Goal: Task Accomplishment & Management: Use online tool/utility

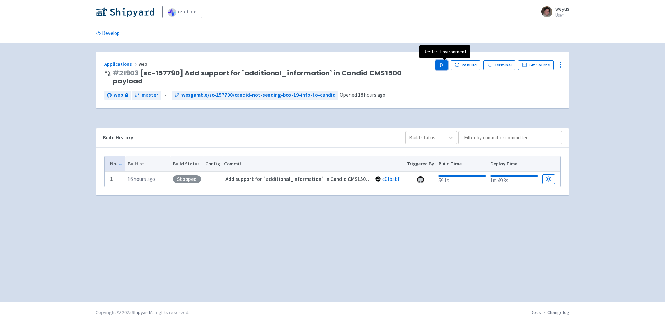
click at [444, 65] on icon "button" at bounding box center [441, 64] width 5 height 5
click at [131, 9] on img at bounding box center [125, 11] width 59 height 11
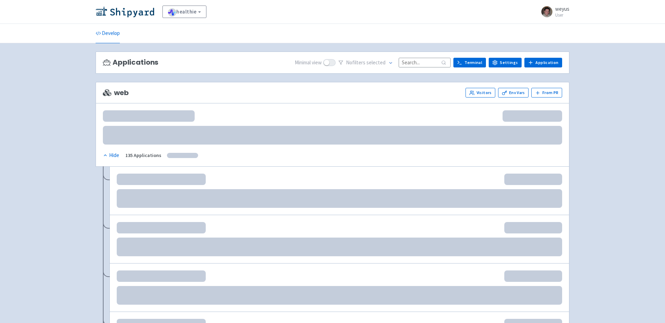
click at [429, 62] on input at bounding box center [425, 62] width 52 height 9
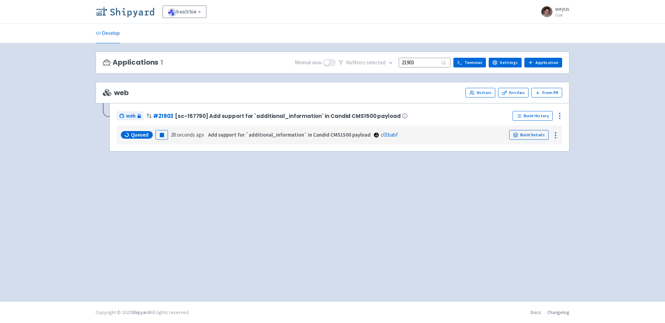
type input "21903"
click at [140, 9] on img at bounding box center [125, 11] width 59 height 11
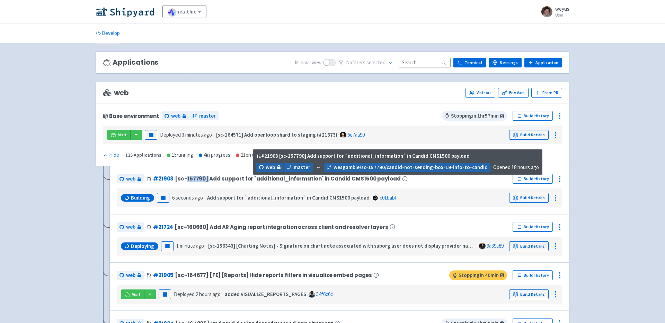
drag, startPoint x: 184, startPoint y: 177, endPoint x: 208, endPoint y: 177, distance: 23.5
click at [208, 177] on span "[sc-157790] Add support for `additional_information` in Candid CMS1500 payload" at bounding box center [287, 179] width 225 height 6
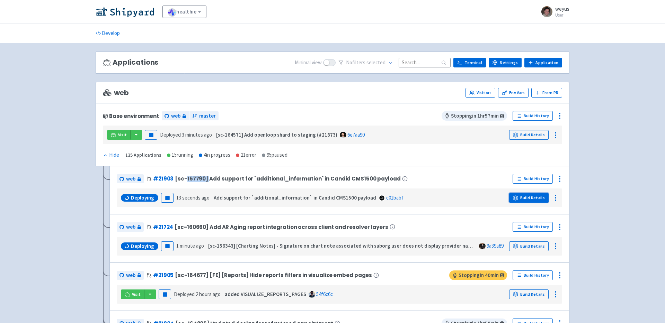
click at [530, 196] on link "Build Details" at bounding box center [528, 198] width 39 height 10
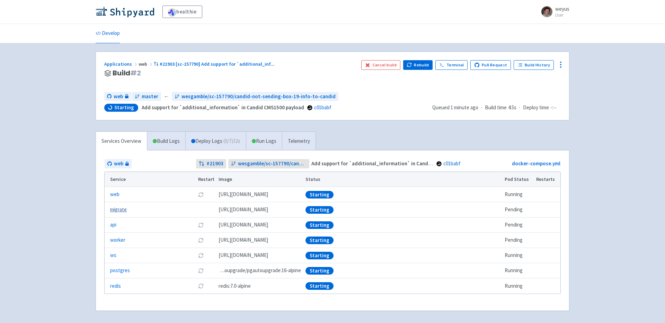
click at [117, 211] on link "migrate" at bounding box center [118, 210] width 17 height 8
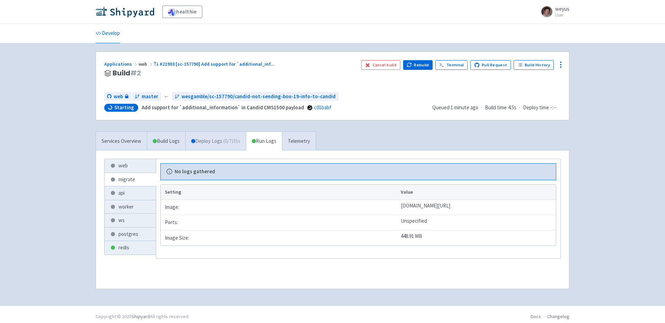
click at [204, 141] on link "Deploy Logs ( 0 / 7 ) 35s" at bounding box center [215, 141] width 61 height 19
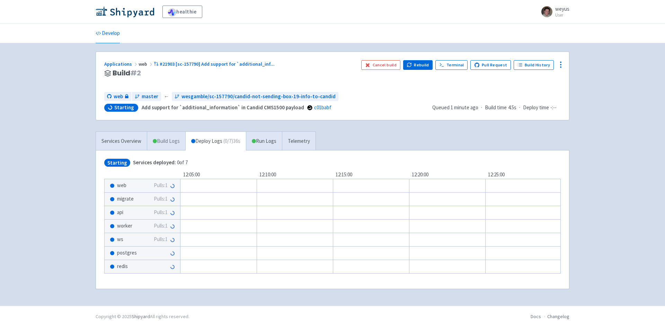
click at [164, 142] on link "Build Logs" at bounding box center [166, 141] width 38 height 19
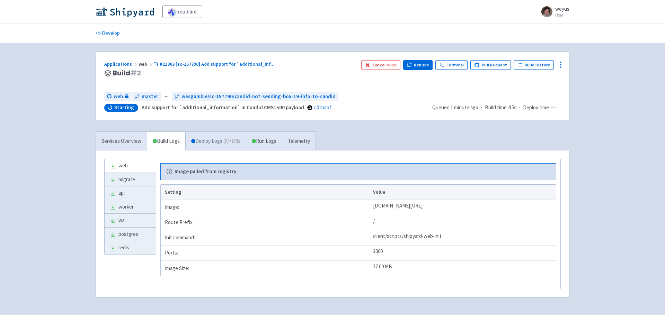
click at [210, 137] on link "Deploy Logs ( 0 / 7 ) 38s" at bounding box center [215, 141] width 61 height 19
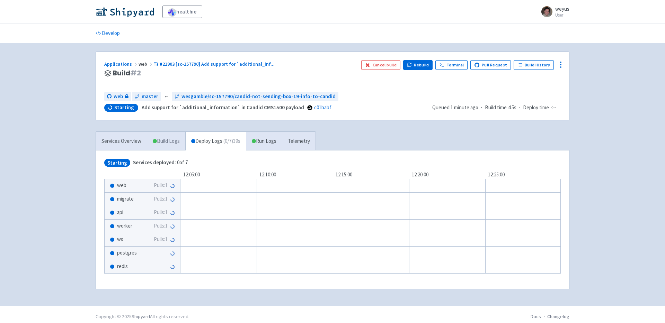
click at [164, 136] on link "Build Logs" at bounding box center [166, 141] width 38 height 19
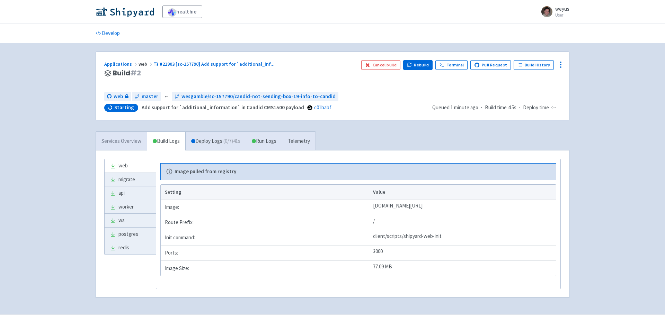
click at [132, 139] on link "Services Overview" at bounding box center [121, 141] width 51 height 19
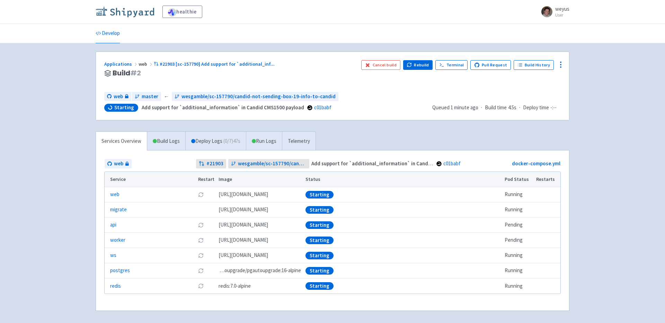
click at [146, 11] on img at bounding box center [125, 11] width 59 height 11
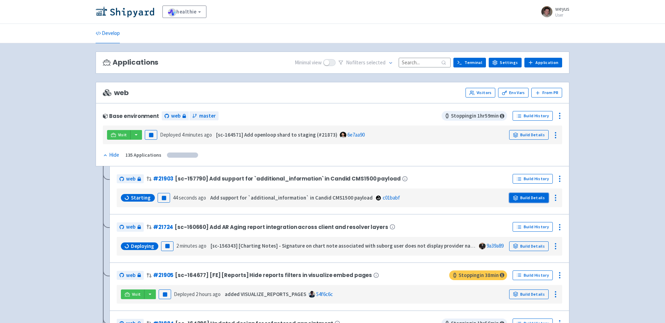
click at [533, 199] on link "Build Details" at bounding box center [528, 198] width 39 height 10
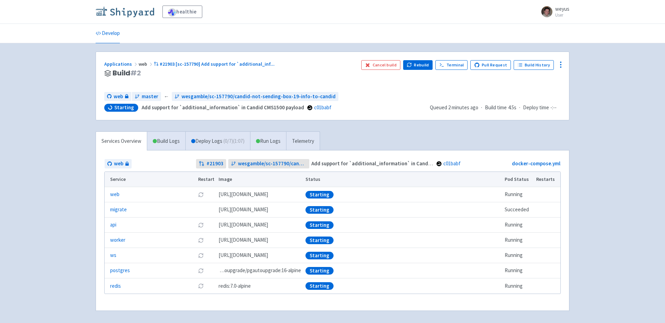
click at [116, 15] on img at bounding box center [125, 11] width 59 height 11
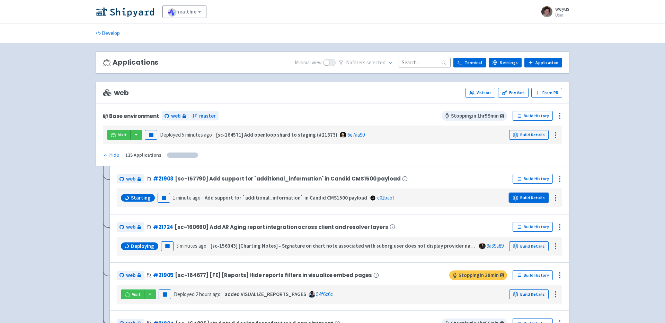
click at [532, 196] on link "Build Details" at bounding box center [528, 198] width 39 height 10
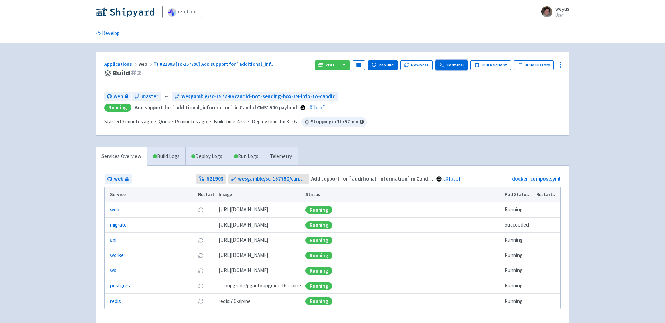
click at [455, 64] on link "Terminal" at bounding box center [451, 65] width 32 height 10
click at [557, 64] on icon at bounding box center [561, 65] width 8 height 8
click at [529, 94] on span "Data Dashboard" at bounding box center [528, 93] width 35 height 10
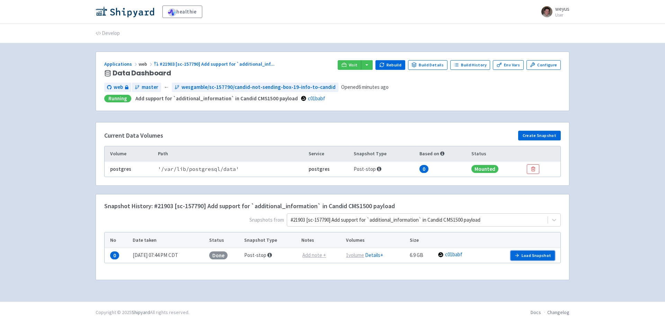
click at [527, 253] on button "Load Snapshot" at bounding box center [532, 256] width 44 height 10
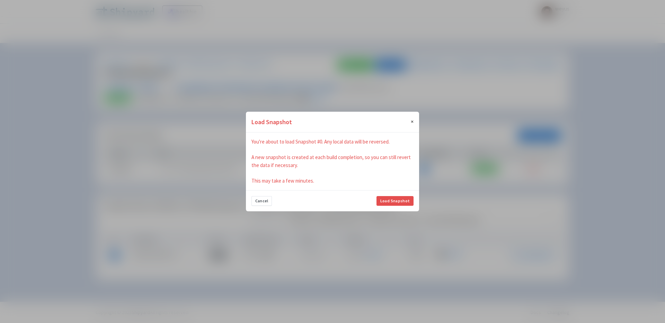
click at [412, 119] on span "×" at bounding box center [412, 121] width 3 height 7
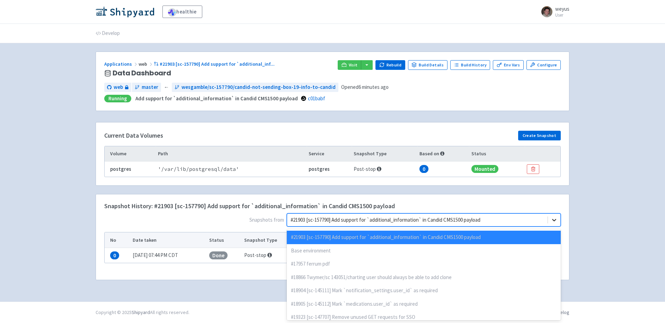
click at [553, 223] on icon at bounding box center [554, 220] width 7 height 7
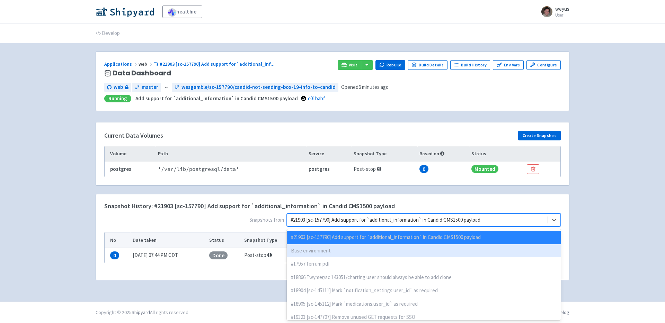
click at [418, 252] on div "Base environment" at bounding box center [424, 251] width 274 height 14
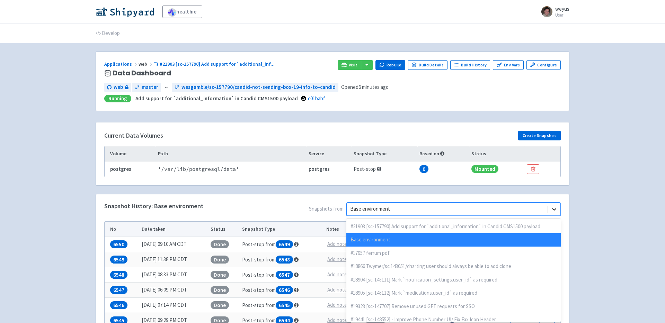
click at [553, 208] on icon at bounding box center [554, 209] width 7 height 7
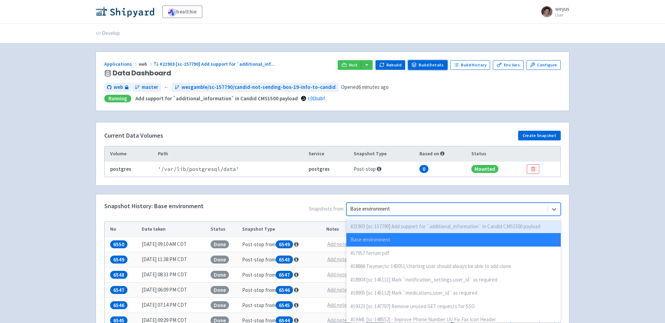
click at [427, 65] on link "Build Details" at bounding box center [427, 65] width 39 height 10
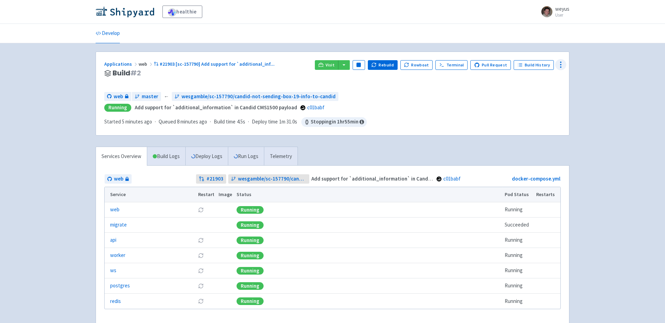
click at [561, 66] on icon at bounding box center [561, 65] width 8 height 8
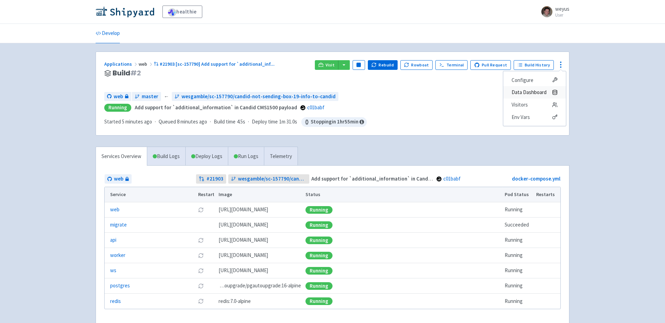
click at [536, 92] on span "Data Dashboard" at bounding box center [528, 93] width 35 height 10
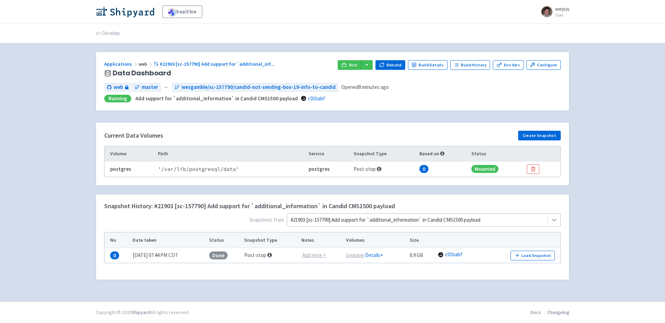
click at [553, 219] on icon at bounding box center [554, 220] width 7 height 7
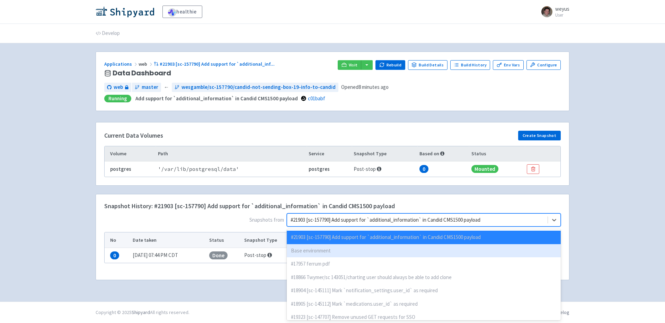
click at [511, 249] on div "Base environment" at bounding box center [424, 251] width 274 height 14
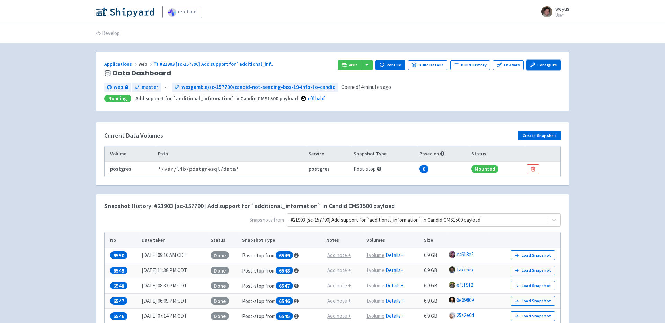
click at [545, 64] on link "Configure" at bounding box center [543, 65] width 34 height 10
